Goal: Task Accomplishment & Management: Use online tool/utility

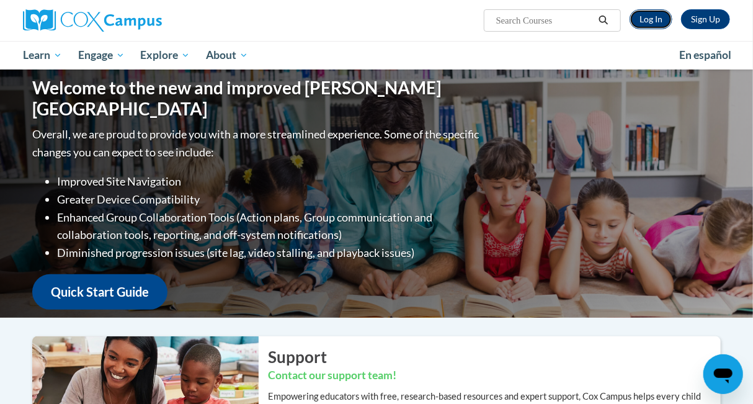
click at [645, 17] on link "Log In" at bounding box center [651, 19] width 43 height 20
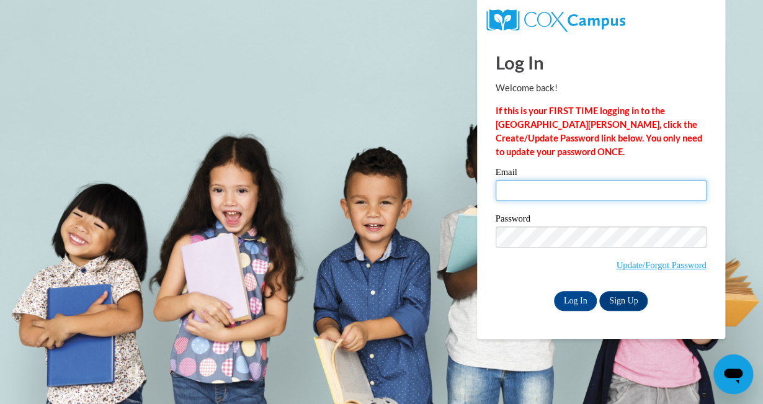
click at [527, 193] on input "Email" at bounding box center [601, 190] width 211 height 21
type input "hnmbuckman@gmail.com"
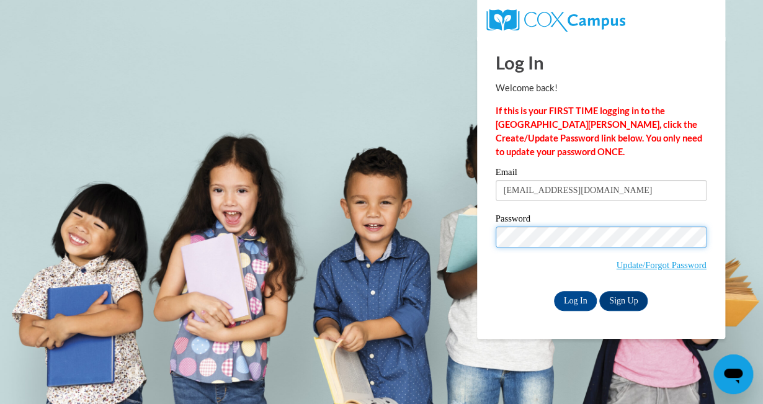
click at [554, 291] on input "Log In" at bounding box center [575, 301] width 43 height 20
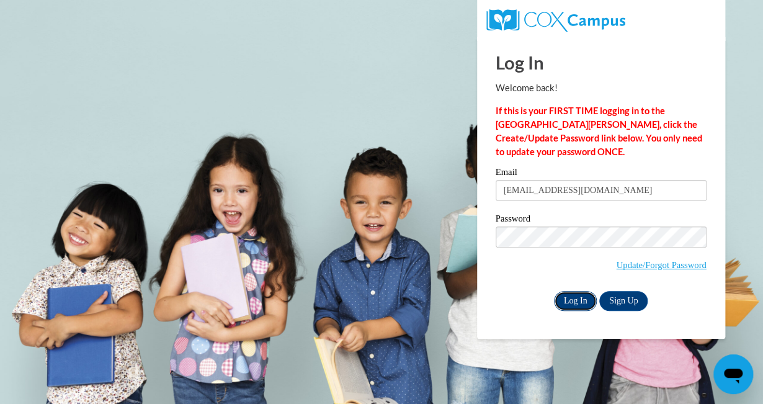
click at [573, 297] on input "Log In" at bounding box center [575, 301] width 43 height 20
click at [615, 215] on label "Password" at bounding box center [601, 220] width 211 height 12
click at [576, 298] on input "Log In" at bounding box center [575, 301] width 43 height 20
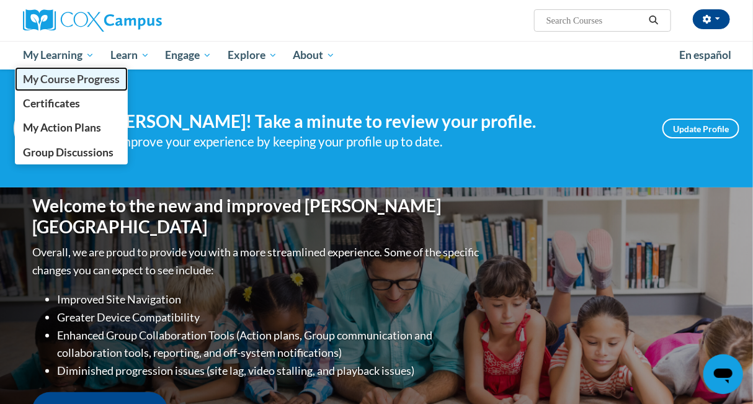
click at [86, 84] on span "My Course Progress" at bounding box center [71, 79] width 97 height 13
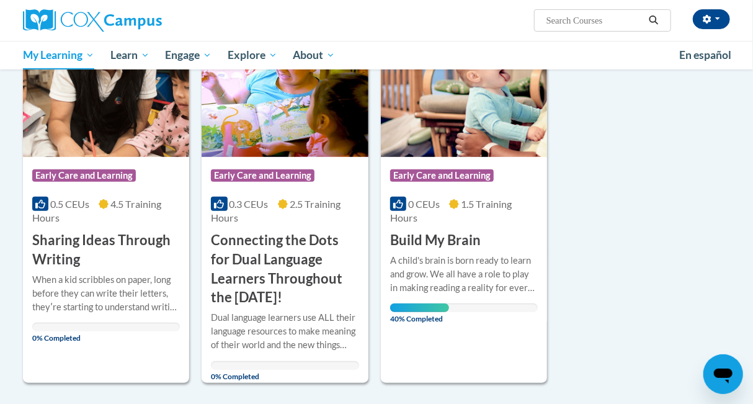
scroll to position [213, 0]
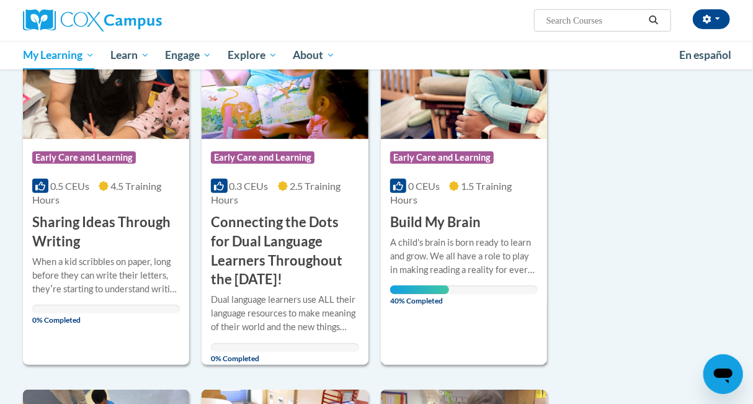
click at [487, 106] on img at bounding box center [464, 75] width 166 height 127
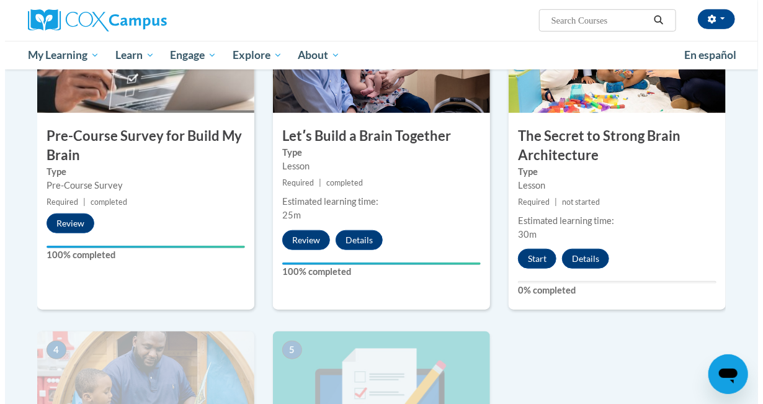
scroll to position [318, 0]
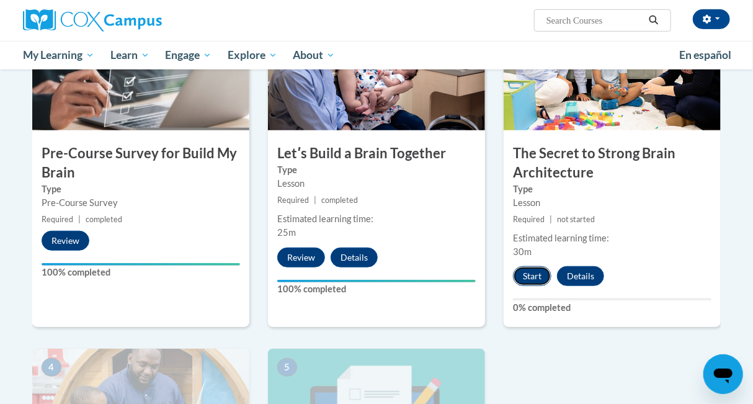
click at [535, 277] on button "Start" at bounding box center [532, 276] width 38 height 20
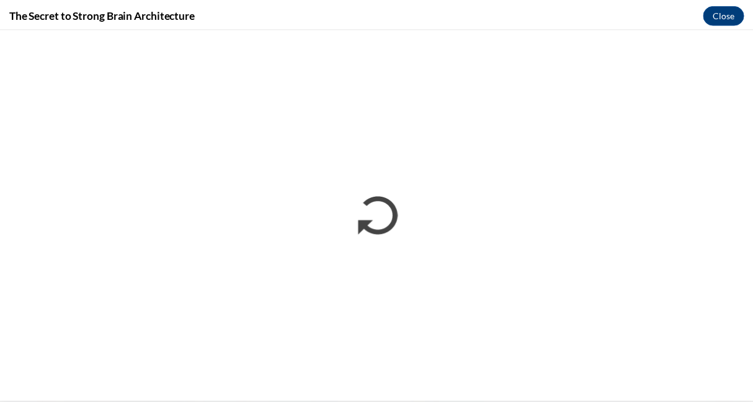
scroll to position [0, 0]
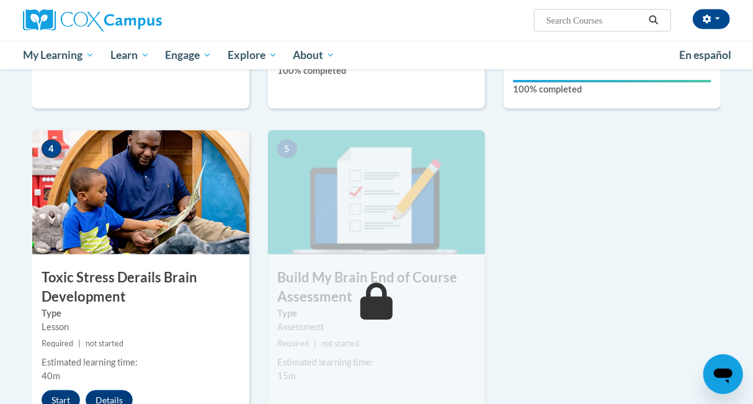
scroll to position [534, 0]
